Goal: Task Accomplishment & Management: Complete application form

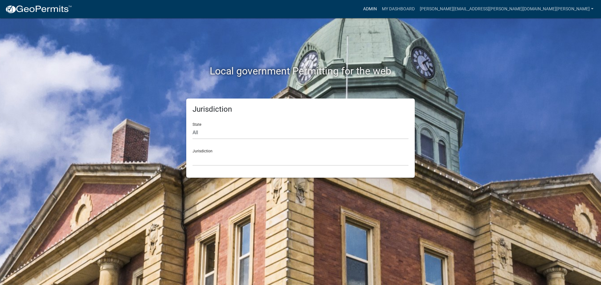
click at [379, 8] on link "Admin" at bounding box center [370, 9] width 19 height 12
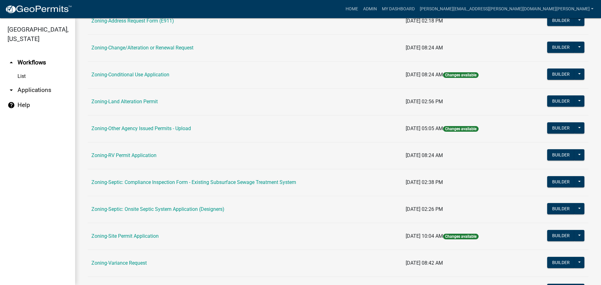
scroll to position [156, 0]
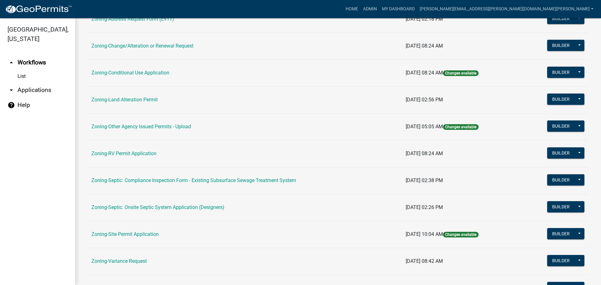
click at [146, 232] on link "Zoning-Site Permit Application" at bounding box center [124, 234] width 67 height 6
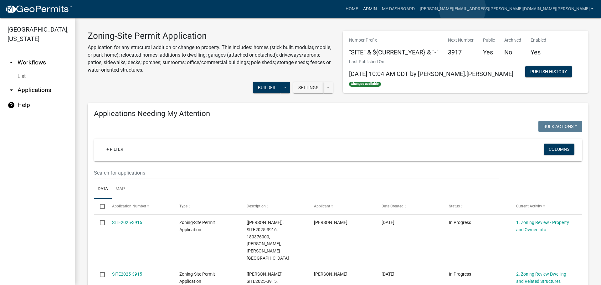
click at [379, 8] on link "Admin" at bounding box center [370, 9] width 19 height 12
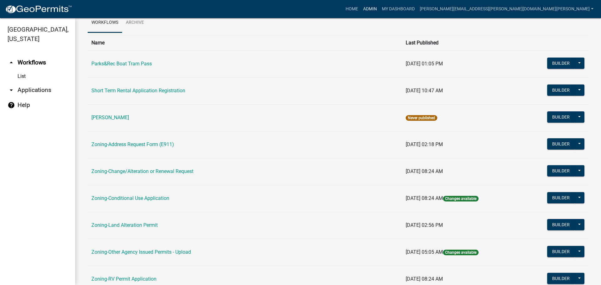
scroll to position [31, 0]
click at [142, 223] on link "Zoning-Land Alteration Permit" at bounding box center [124, 225] width 66 height 6
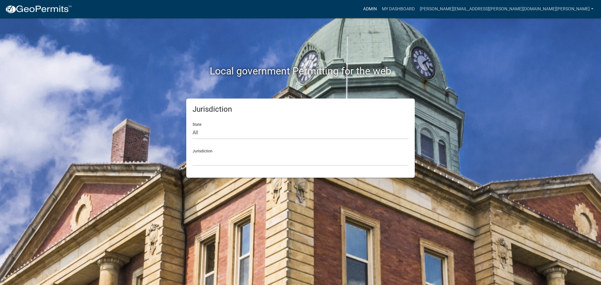
click at [379, 6] on link "Admin" at bounding box center [370, 9] width 19 height 12
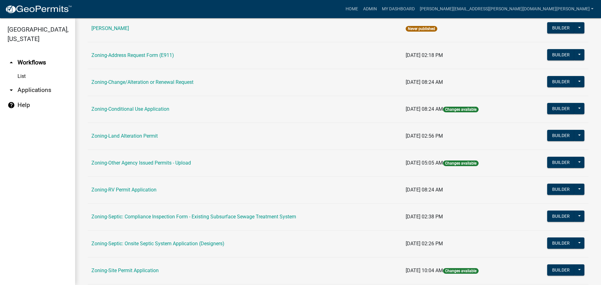
scroll to position [156, 0]
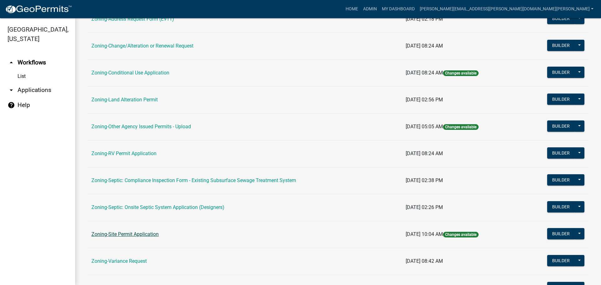
click at [142, 234] on link "Zoning-Site Permit Application" at bounding box center [124, 234] width 67 height 6
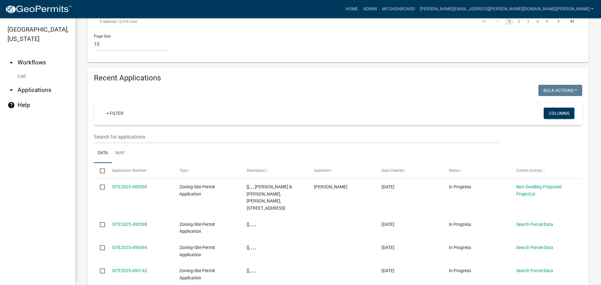
scroll to position [538, 0]
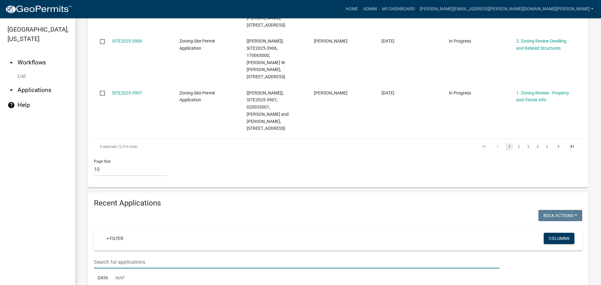
click at [164, 256] on input "text" at bounding box center [296, 262] width 405 height 13
type input "[PERSON_NAME]"
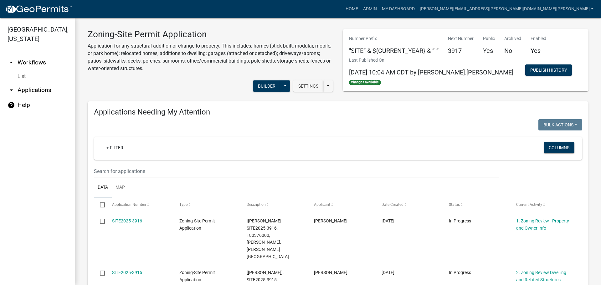
scroll to position [0, 0]
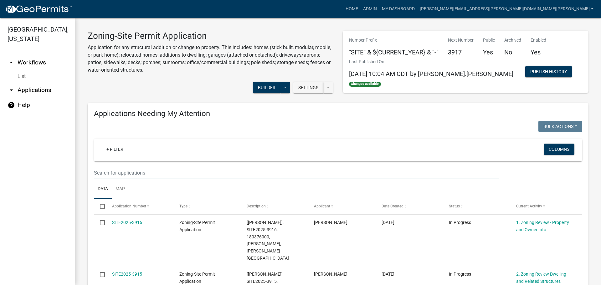
click at [219, 171] on input "text" at bounding box center [296, 173] width 405 height 13
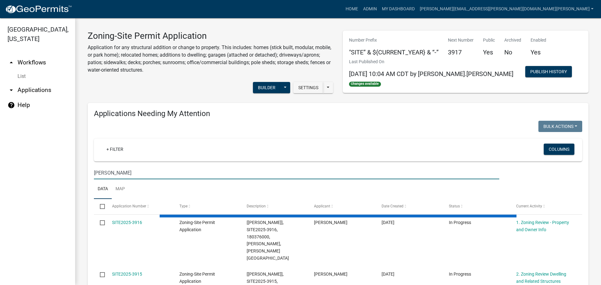
type input "[PERSON_NAME]"
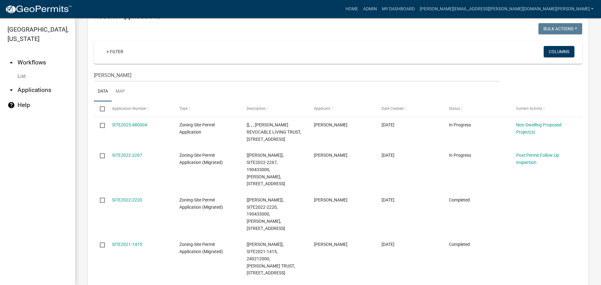
scroll to position [285, 0]
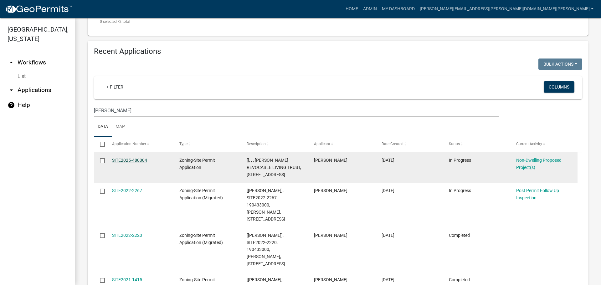
click at [137, 158] on link "SITE2025-480004" at bounding box center [129, 160] width 35 height 5
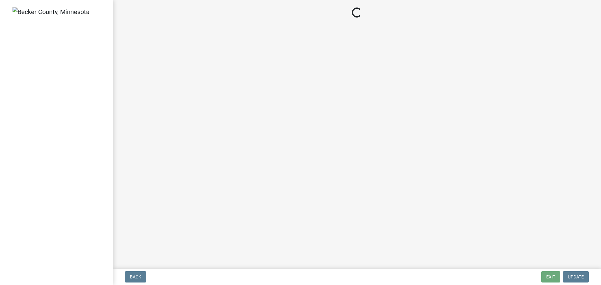
select select "45899473-49f8-456b-a472-3937cb76b7e8"
select select "68d85482-c11a-4398-9267-999385c995bf"
select select "c901b724-8e9a-499b-811d-f72064c7192a"
select select "2f5256da-032f-4d83-a987-757f6ff4d08a"
select select "258cbdbc-8629-455d-9fed-6a57bf82144e"
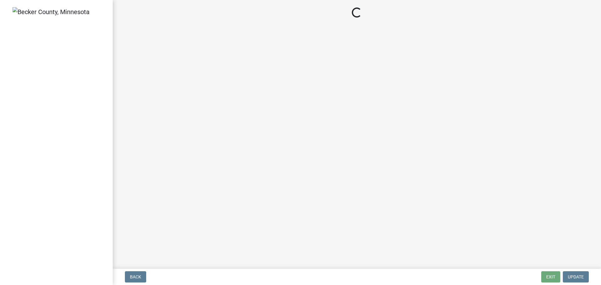
select select "13ff1540-f528-4da3-932f-6dbc07425acb"
select select "87a97cb6-10b3-4f77-8f17-3c250889afe5"
select select "39540267-234b-427f-8e85-adaa3ae8845c"
select select "e62d2446-d9c7-4970-9fab-0f1dd7e821ee"
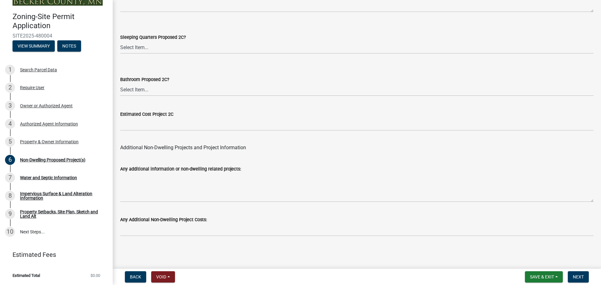
scroll to position [1226, 0]
click at [49, 210] on div "Property Setbacks, Site Plan, Sketch and Land Alt" at bounding box center [61, 214] width 83 height 9
